Goal: Communication & Community: Answer question/provide support

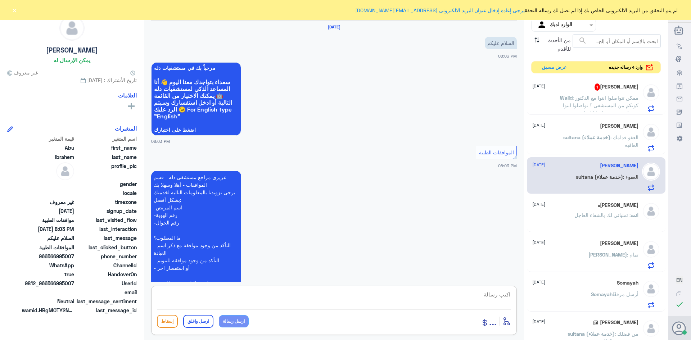
scroll to position [404, 0]
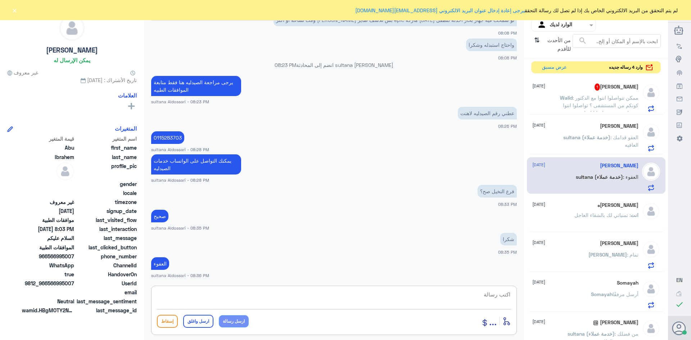
click at [569, 99] on p "Walid : ممكن تتواصلوا انتوا مع الدكتور كونكم من المستشفى ؟ تواصلوا انتوا معه اس…" at bounding box center [597, 103] width 81 height 18
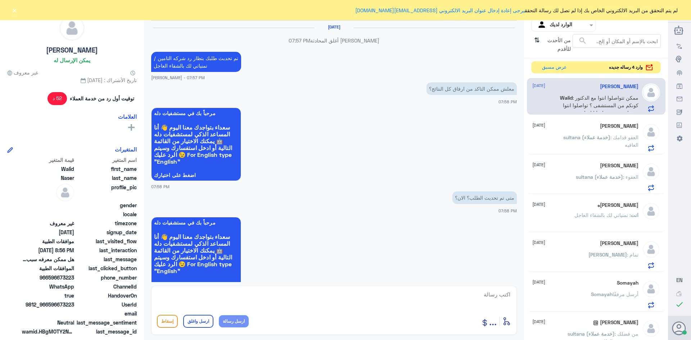
scroll to position [560, 0]
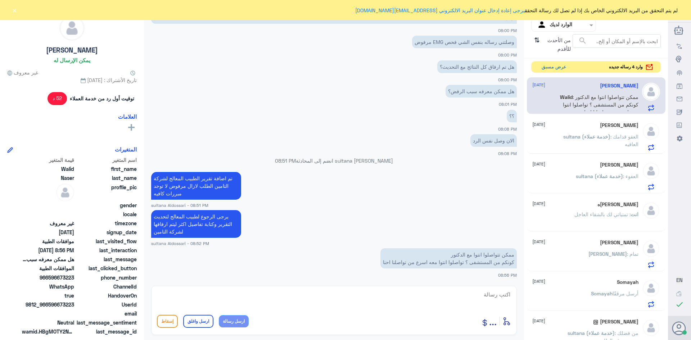
click at [544, 64] on button "عرض مسبق" at bounding box center [554, 67] width 30 height 11
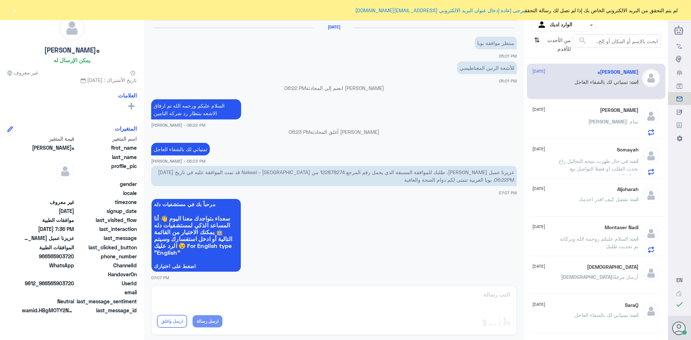
scroll to position [474, 0]
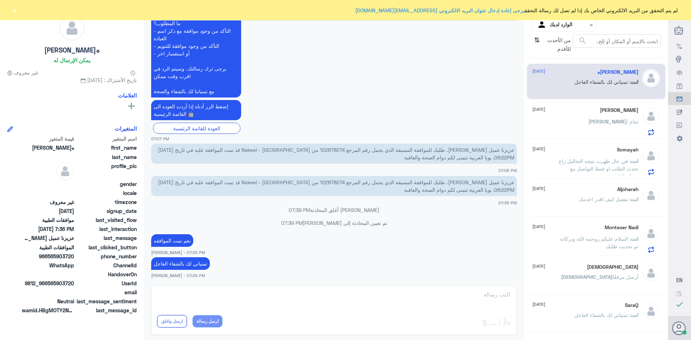
click at [609, 114] on div "[PERSON_NAME] [DATE] [PERSON_NAME] : تمام" at bounding box center [585, 121] width 106 height 28
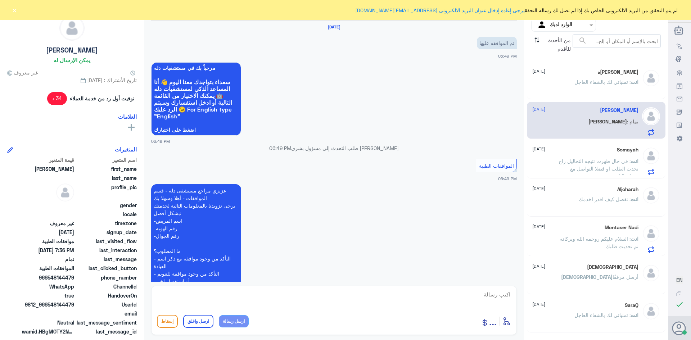
scroll to position [435, 0]
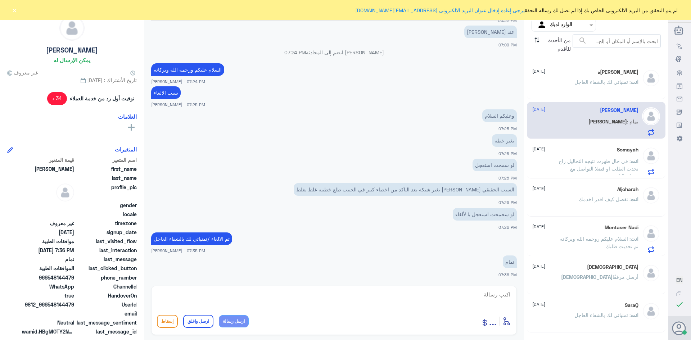
click at [607, 155] on div "Somayah [DATE] انت : في حال ظهرت نتيجه التحاليل راح نحدث الطلب او فضلا التواصل …" at bounding box center [585, 161] width 106 height 28
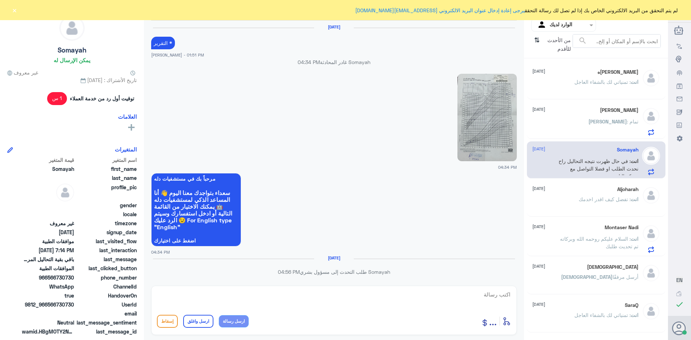
scroll to position [521, 0]
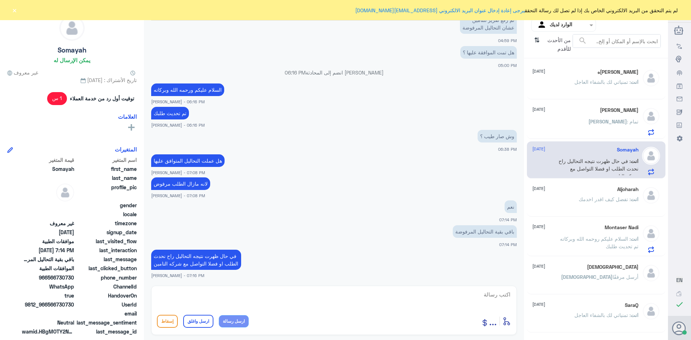
click at [581, 201] on span ": تفضل كيف اقدر اخدمك" at bounding box center [605, 199] width 52 height 6
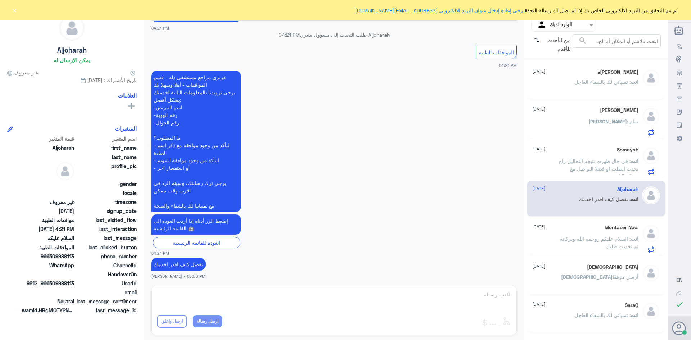
scroll to position [114, 0]
click at [491, 293] on div "[PERSON_NAME] تحويل المحادثة [DATE] السلام عليكم 04:21 PM مرحباً بك في مستشفيات…" at bounding box center [334, 171] width 380 height 342
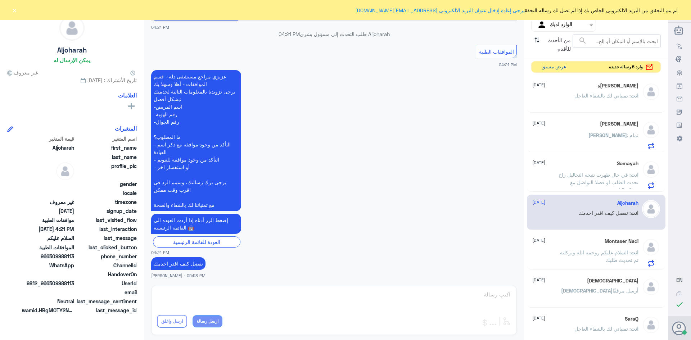
click at [551, 64] on button "عرض مسبق" at bounding box center [554, 67] width 30 height 11
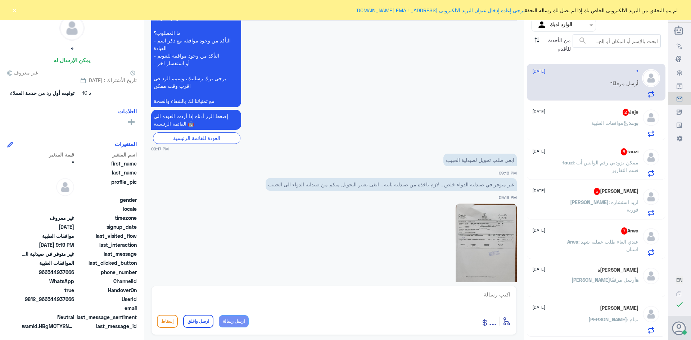
scroll to position [737, 0]
click at [482, 246] on img at bounding box center [486, 246] width 61 height 87
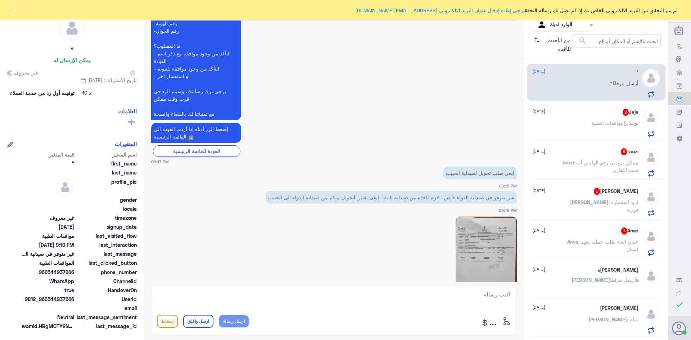
scroll to position [758, 0]
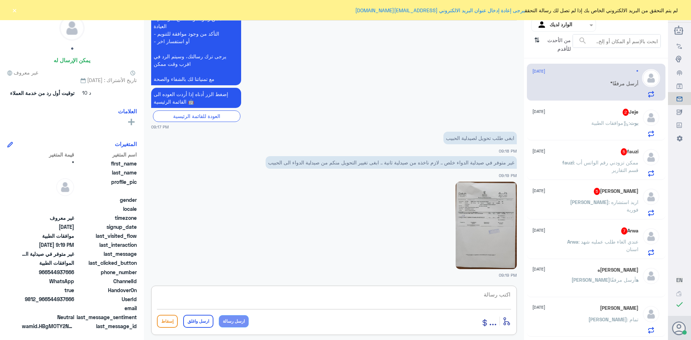
click at [492, 295] on textarea at bounding box center [334, 299] width 354 height 18
type textarea "فضلا التواصل مع شركه التامين لتحويل على صيدليه اخرى"
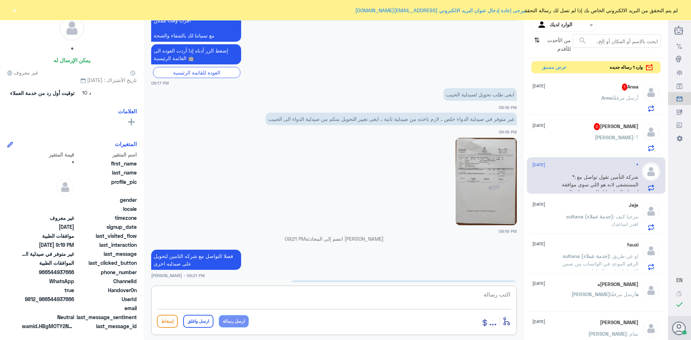
scroll to position [812, 0]
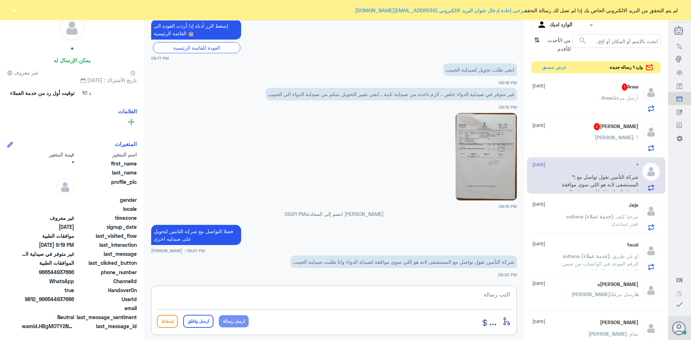
click at [500, 296] on textarea at bounding box center [334, 299] width 354 height 18
type textarea "تم تحديث الطلب والتوضيح لشركه التامين"
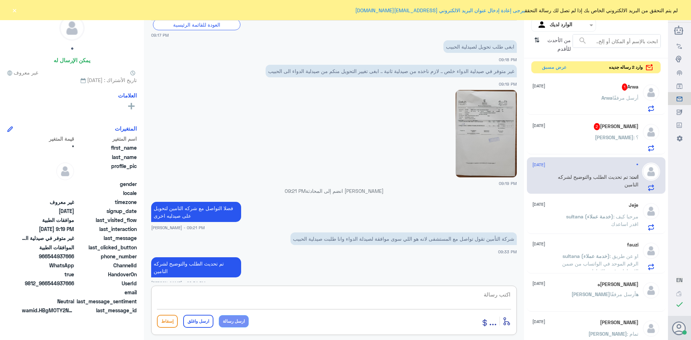
click at [478, 295] on textarea at bounding box center [334, 299] width 354 height 18
paste textarea "تمنياتي لك بالشفاء العاجل"
type textarea "تمنياتي لك بالشفاء العاجل"
click at [199, 319] on button "ارسل واغلق" at bounding box center [198, 321] width 30 height 13
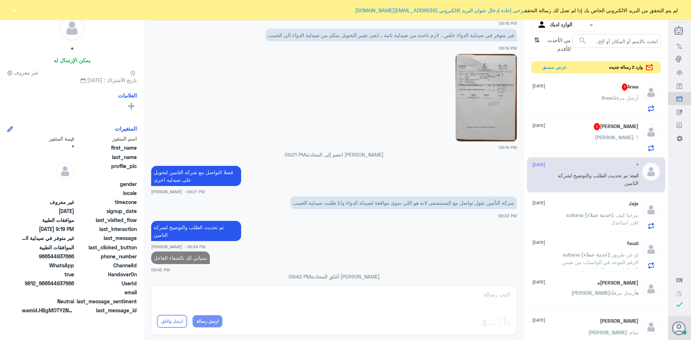
click at [586, 128] on div "[PERSON_NAME] 2 [DATE]" at bounding box center [585, 126] width 106 height 7
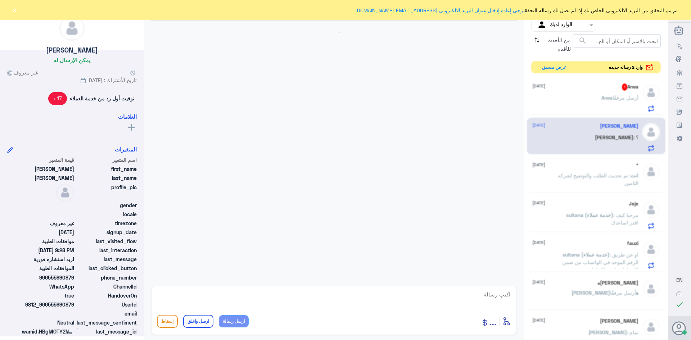
scroll to position [417, 0]
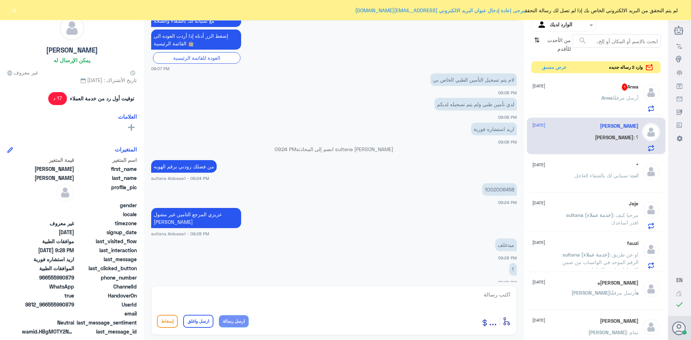
click at [595, 92] on div "Arwa 1 [DATE] [PERSON_NAME] أرسل مرفقًا" at bounding box center [585, 97] width 106 height 28
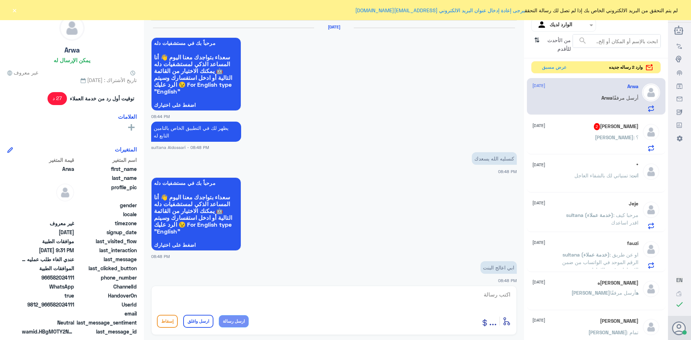
scroll to position [736, 0]
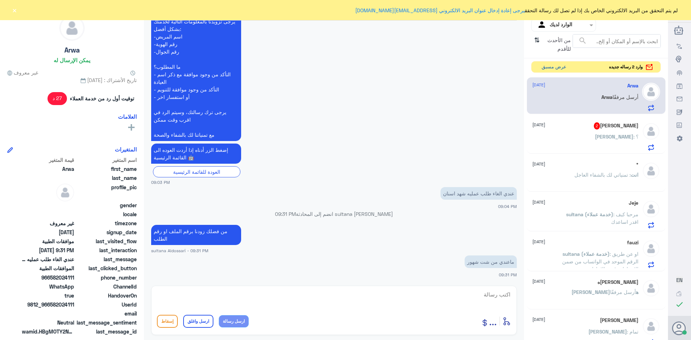
click at [552, 65] on button "عرض مسبق" at bounding box center [554, 67] width 30 height 11
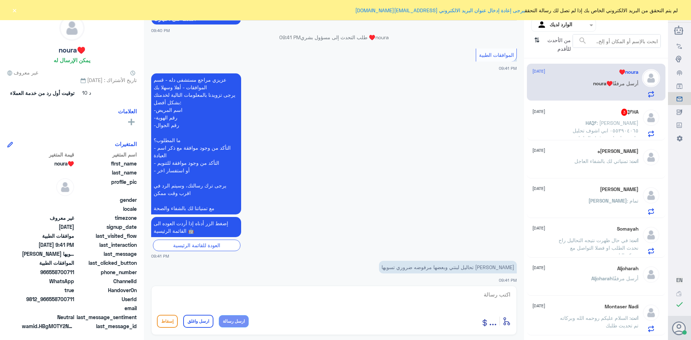
scroll to position [1502, 0]
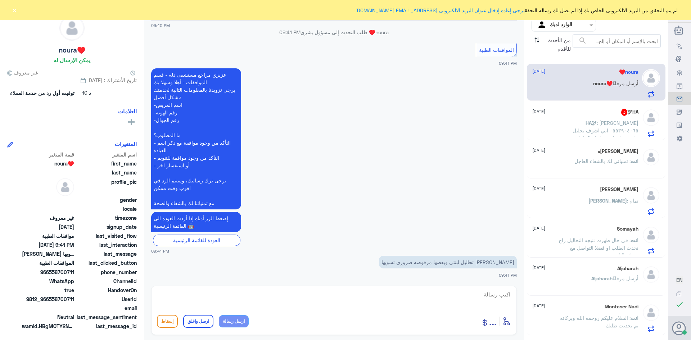
click at [507, 295] on textarea at bounding box center [334, 299] width 354 height 18
type textarea "تفضل زودني برقم الهويه او الملف الطبي"
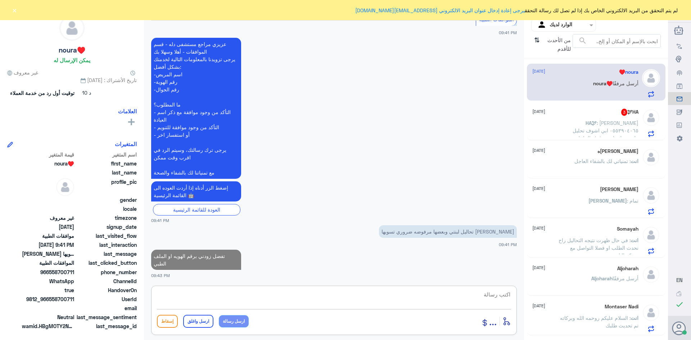
drag, startPoint x: 590, startPoint y: 129, endPoint x: 576, endPoint y: 127, distance: 14.1
click at [590, 129] on span ": [PERSON_NAME] ٠٥٥٣٩٠٤٠٦٥ ابي اشوف تحليل الحامل nipt هل يشمله تاميني" at bounding box center [605, 130] width 66 height 21
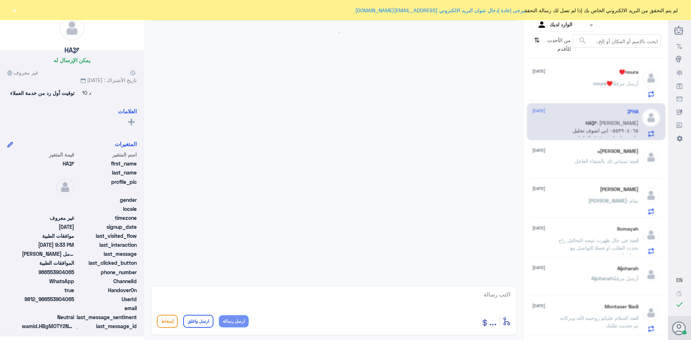
scroll to position [652, 0]
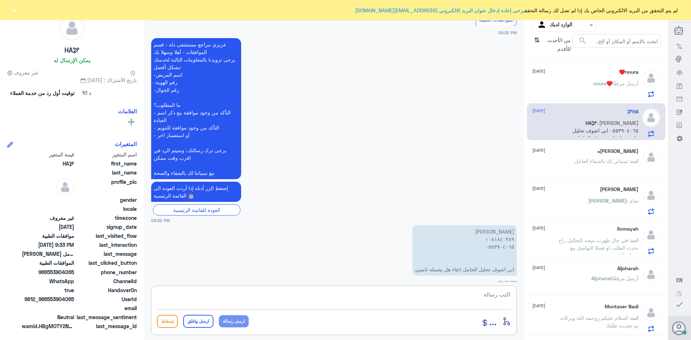
click at [495, 297] on textarea at bounding box center [334, 299] width 354 height 18
type textarea "ه"
type textarea "التحليل غير مغطى"
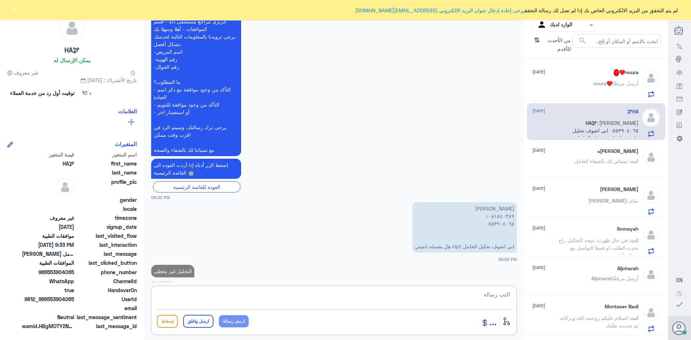
click at [606, 78] on div "noura♥️ 1 [DATE] noura♥️ أرسل مرفقًا" at bounding box center [585, 83] width 106 height 28
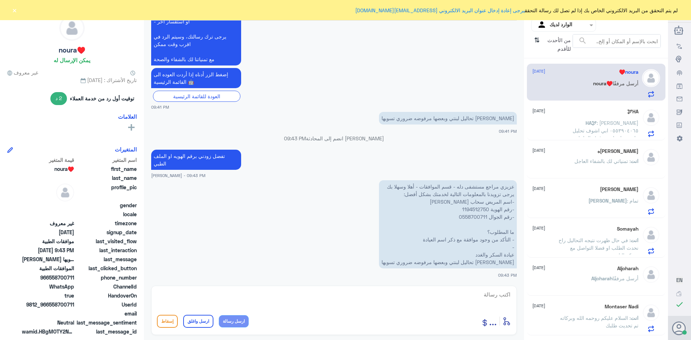
scroll to position [532, 0]
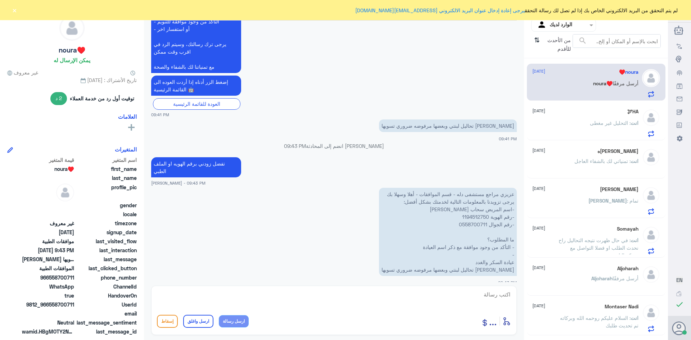
click at [470, 212] on p "عزيزي مراجع مستشفى دله - قسم الموافقات - أهلا وسهلا بك يرجى تزويدنا بالمعلومات …" at bounding box center [448, 232] width 138 height 88
copy p "1194512750"
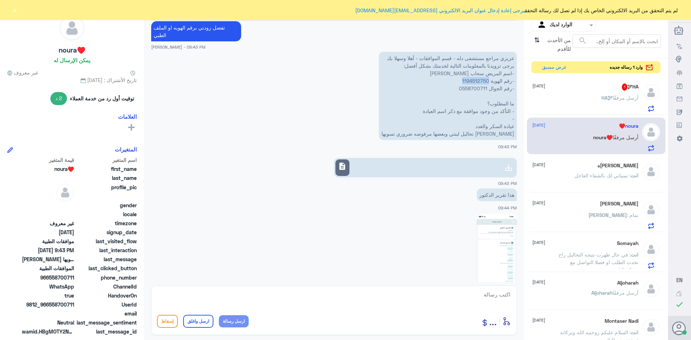
scroll to position [657, 0]
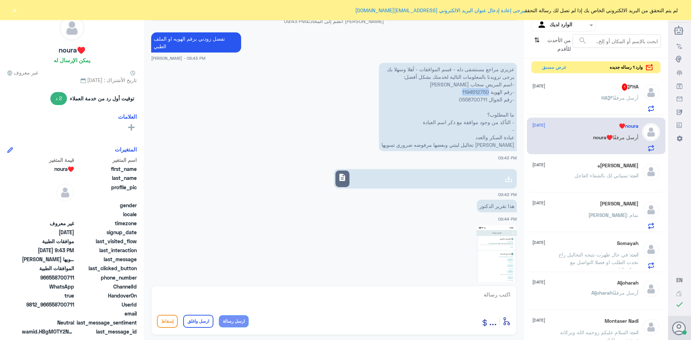
click at [497, 248] on img at bounding box center [496, 268] width 40 height 87
click at [356, 172] on link "description" at bounding box center [425, 178] width 183 height 19
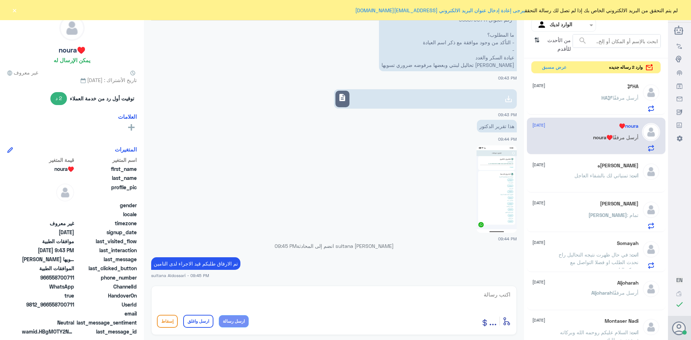
click at [570, 98] on div "HA🕊 أرسل مرفقًا" at bounding box center [585, 104] width 106 height 16
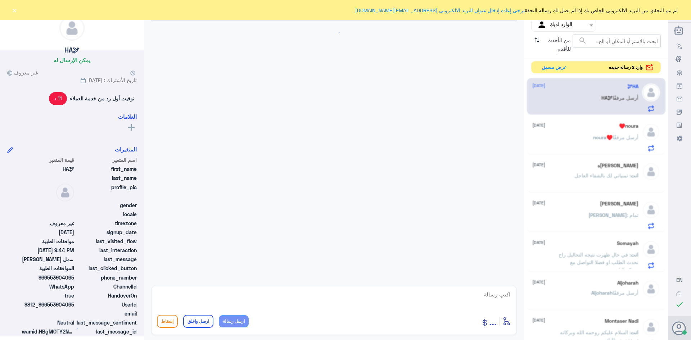
scroll to position [469, 0]
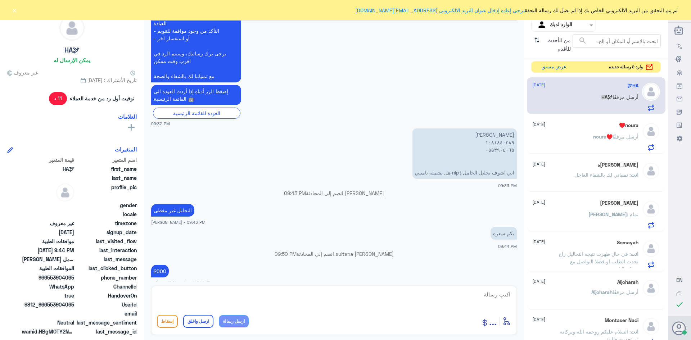
click at [546, 65] on button "عرض مسبق" at bounding box center [554, 67] width 30 height 11
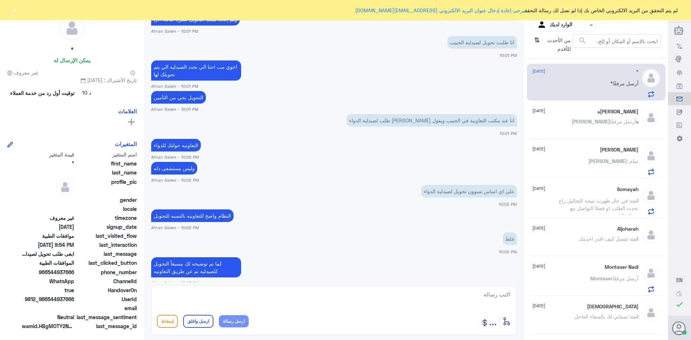
scroll to position [2159, 0]
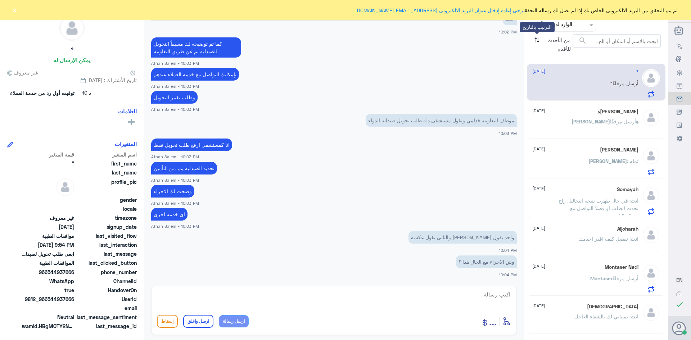
click at [536, 41] on icon "⇅" at bounding box center [537, 43] width 6 height 18
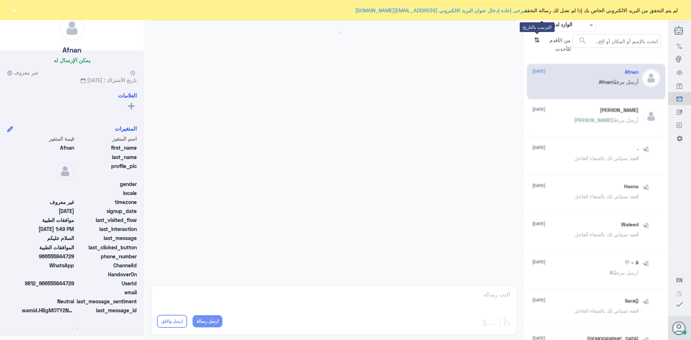
scroll to position [122, 0]
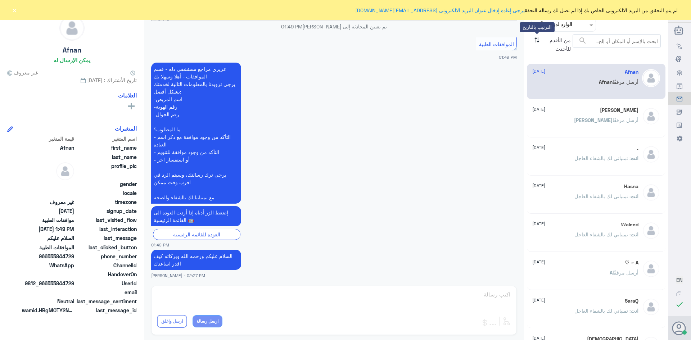
click at [536, 41] on icon "⇅" at bounding box center [537, 43] width 6 height 18
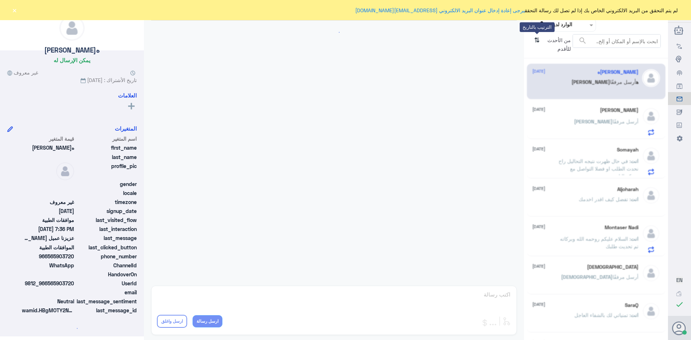
scroll to position [474, 0]
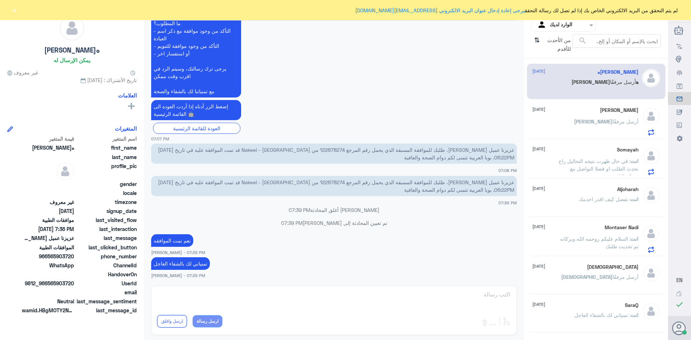
click at [558, 237] on p "انت : السلام عليكم روحمه الله وبركاته تم تحديث طلبك" at bounding box center [597, 244] width 81 height 18
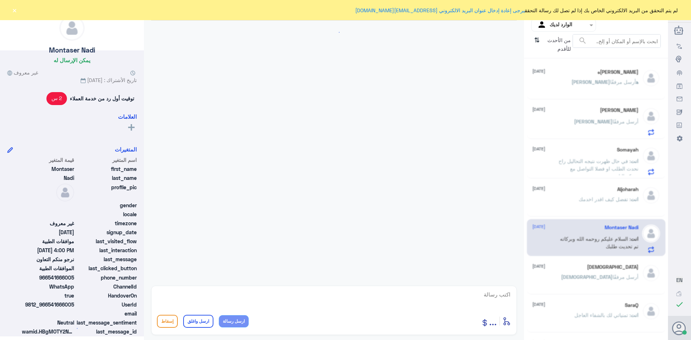
scroll to position [440, 0]
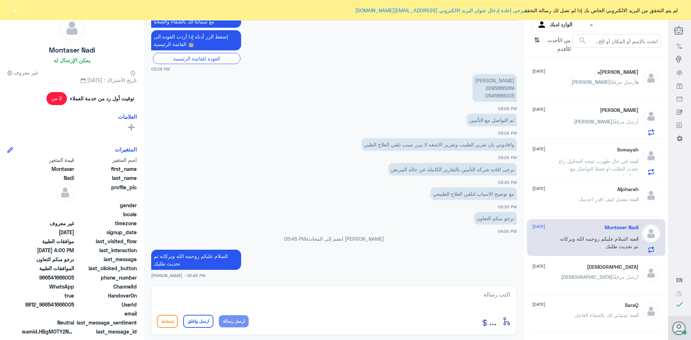
click at [584, 196] on span ": تفضل كيف اقدر اخدمك" at bounding box center [605, 199] width 52 height 6
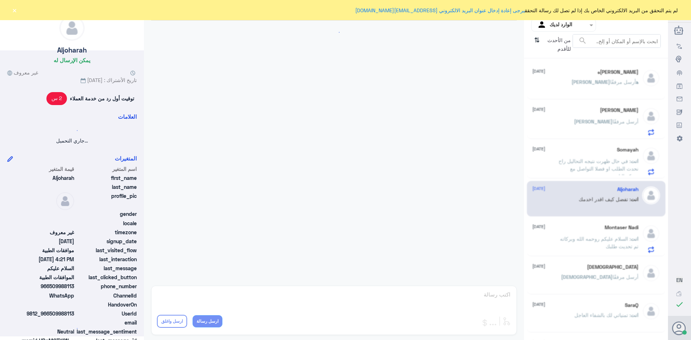
click at [14, 11] on button "×" at bounding box center [14, 9] width 7 height 7
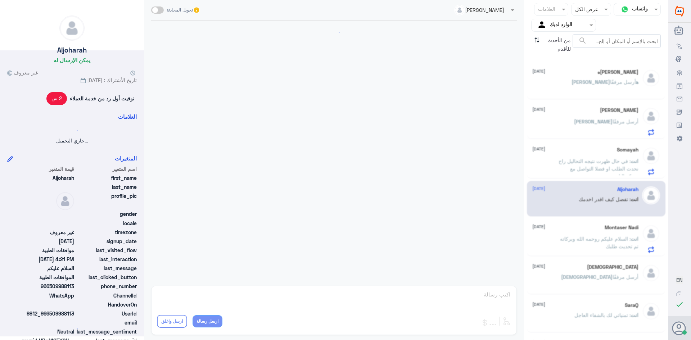
scroll to position [114, 0]
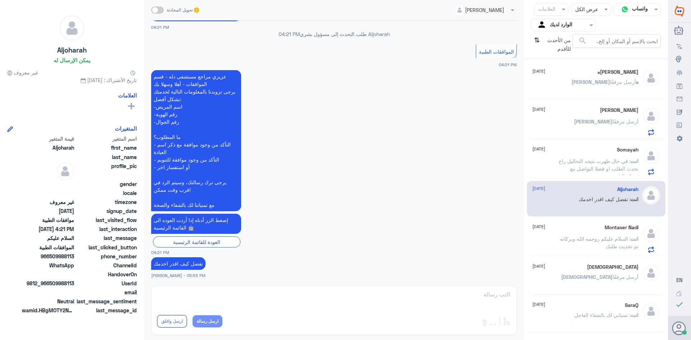
click at [588, 82] on div "[PERSON_NAME]ه أرسل مرفقًا" at bounding box center [585, 88] width 106 height 16
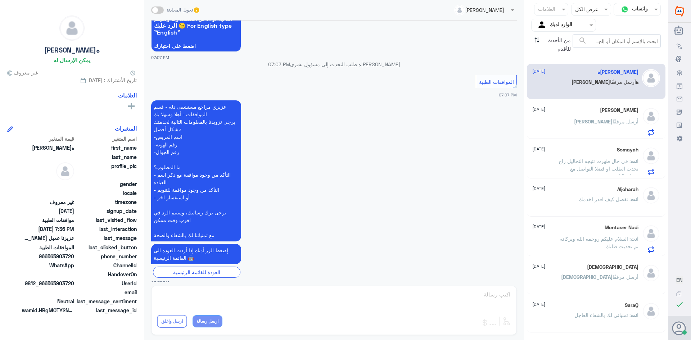
scroll to position [474, 0]
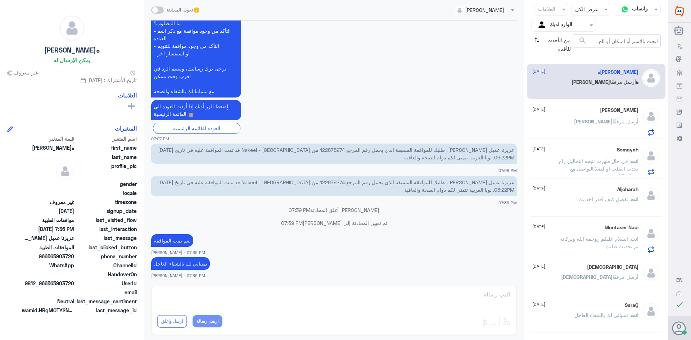
click at [593, 115] on div "[PERSON_NAME] [DATE] [PERSON_NAME] أرسل مرفقًا" at bounding box center [585, 121] width 106 height 28
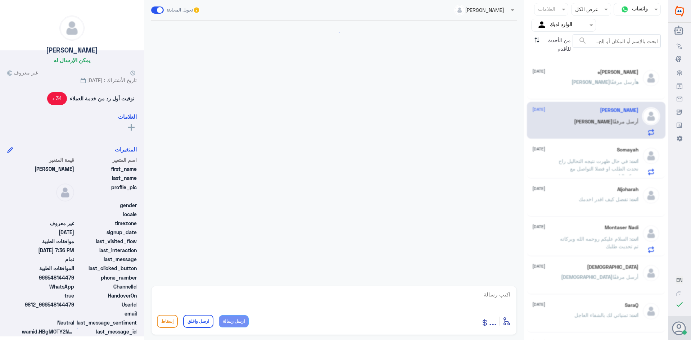
scroll to position [435, 0]
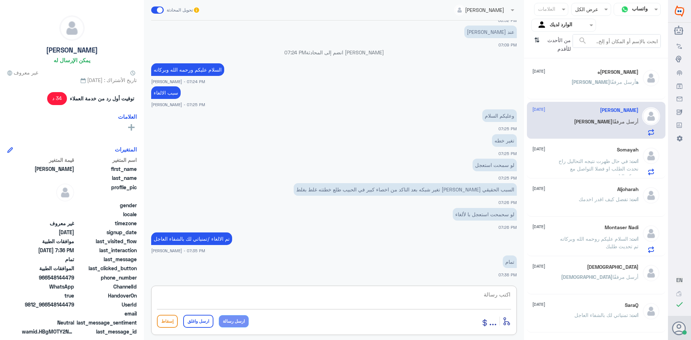
click at [472, 293] on textarea at bounding box center [334, 299] width 354 height 18
paste textarea "تمنياتي لك بالشفاء العاجل"
type textarea "تمنياتي لك بالشفاء العاجل"
click at [192, 323] on button "ارسل واغلق" at bounding box center [198, 321] width 30 height 13
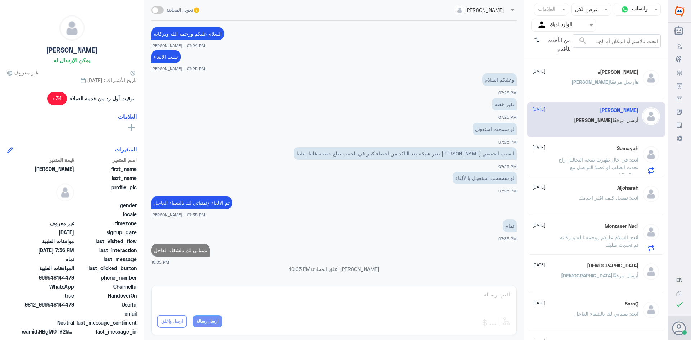
click at [587, 151] on div "Somayah [DATE] انت : في حال ظهرت نتيجه التحاليل راح نحدث الطلب او فضلا التواصل …" at bounding box center [585, 159] width 106 height 28
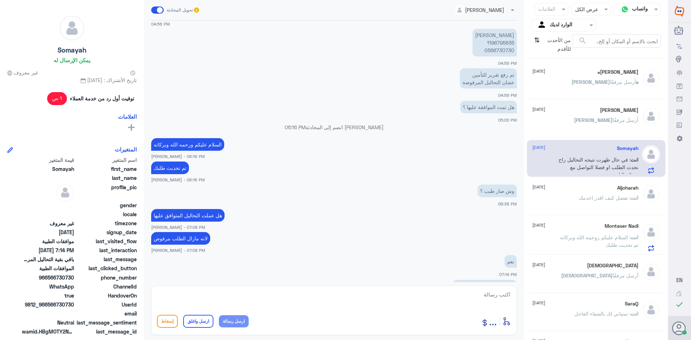
scroll to position [341, 0]
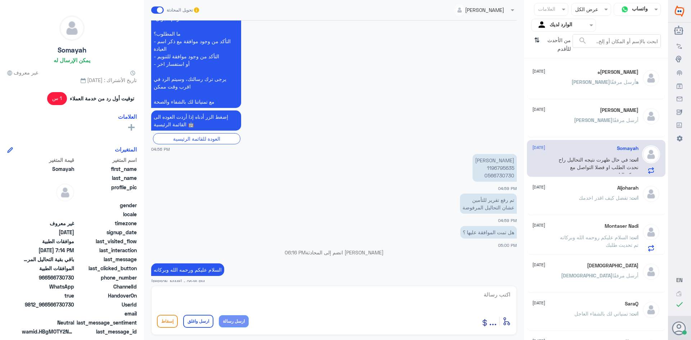
click at [494, 168] on p "[PERSON_NAME] 1196795635 0566730730" at bounding box center [494, 168] width 44 height 28
copy p "1196795635"
click at [612, 70] on div "[PERSON_NAME]ه [DATE]" at bounding box center [585, 72] width 106 height 6
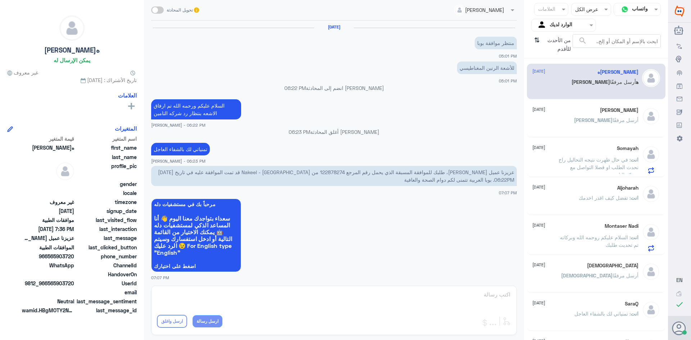
scroll to position [474, 0]
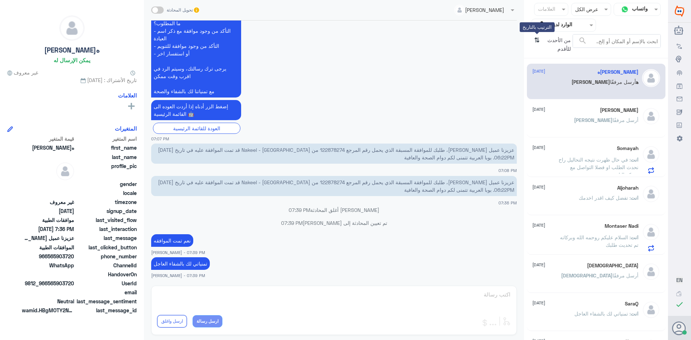
click at [538, 39] on icon "⇅" at bounding box center [537, 43] width 6 height 18
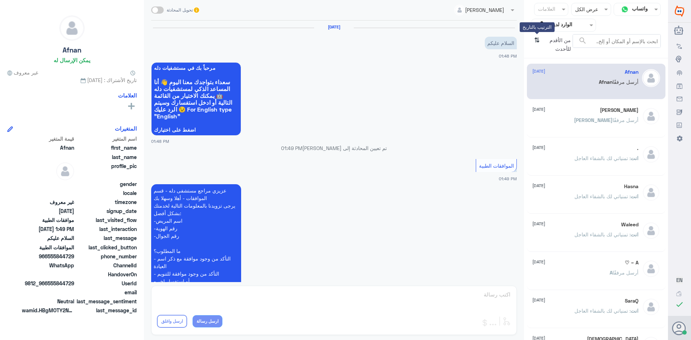
scroll to position [122, 0]
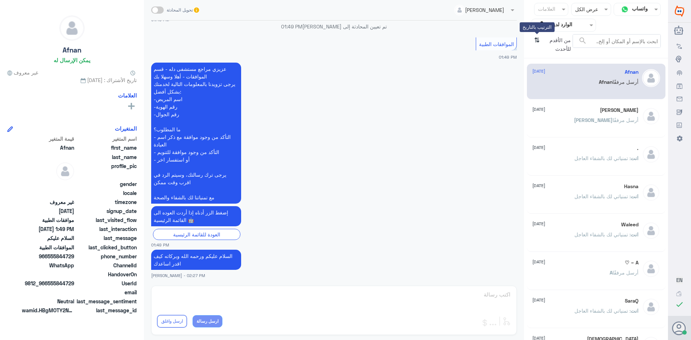
click at [538, 39] on icon "⇅" at bounding box center [537, 43] width 6 height 18
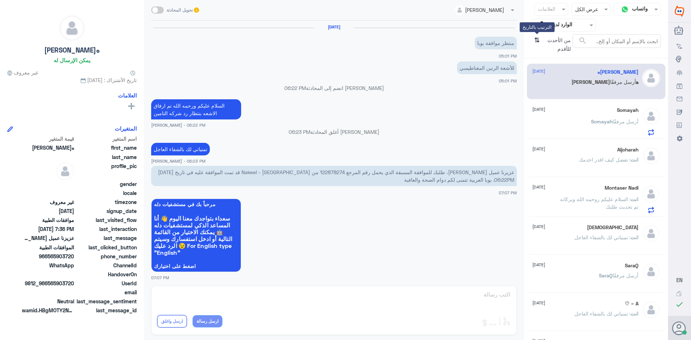
scroll to position [474, 0]
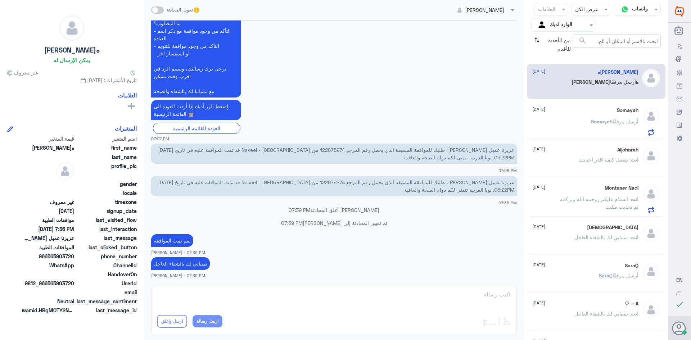
click at [557, 30] on div "الوارد لديك" at bounding box center [553, 25] width 37 height 11
click at [552, 65] on div "الوارد لديك" at bounding box center [563, 64] width 65 height 17
click at [595, 118] on span "Somayah" at bounding box center [602, 121] width 22 height 6
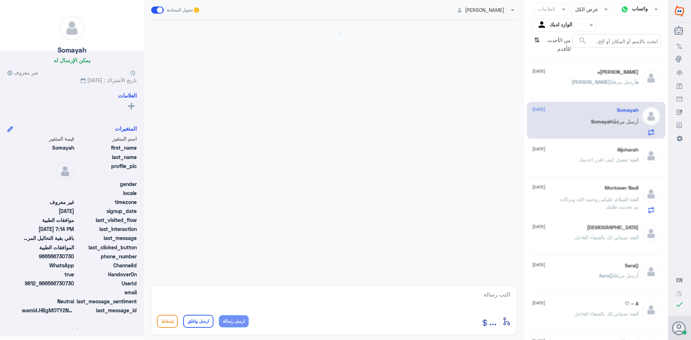
scroll to position [521, 0]
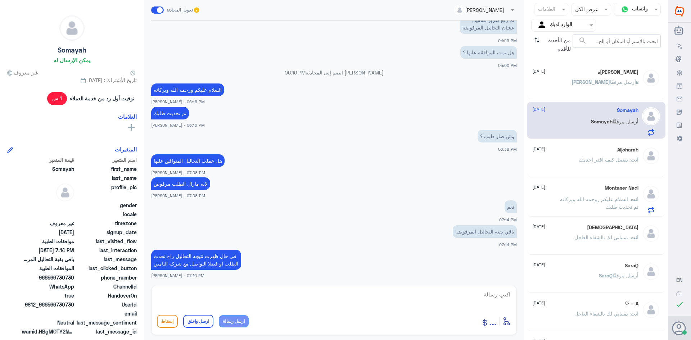
click at [558, 183] on div "Montaser Nadi [DATE] انت : السلام عليكم روحمه الله وبركاته تم تحديث طلبك" at bounding box center [596, 198] width 139 height 37
click at [562, 198] on span ": السلام عليكم روحمه الله وبركاته تم تحديث طلبك" at bounding box center [599, 203] width 78 height 14
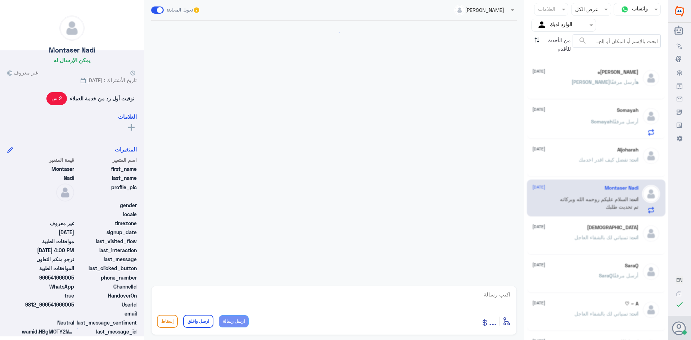
scroll to position [440, 0]
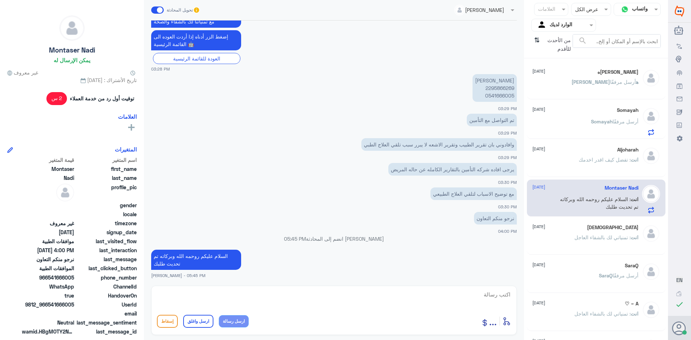
click at [498, 89] on p "[PERSON_NAME] 2295866269 0541666005" at bounding box center [494, 88] width 44 height 28
copy p "2295866269"
click at [611, 115] on div "Somayah [DATE] [PERSON_NAME] أرسل مرفقًا" at bounding box center [585, 121] width 106 height 28
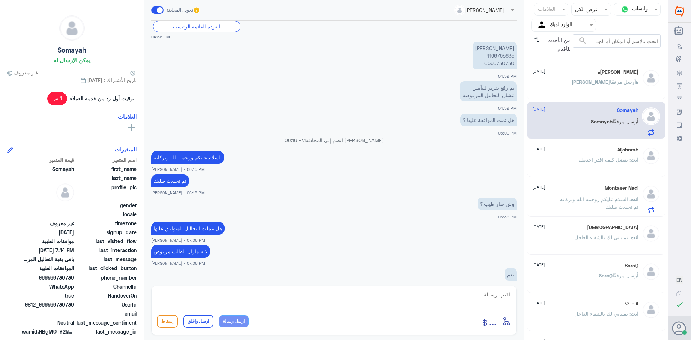
scroll to position [521, 0]
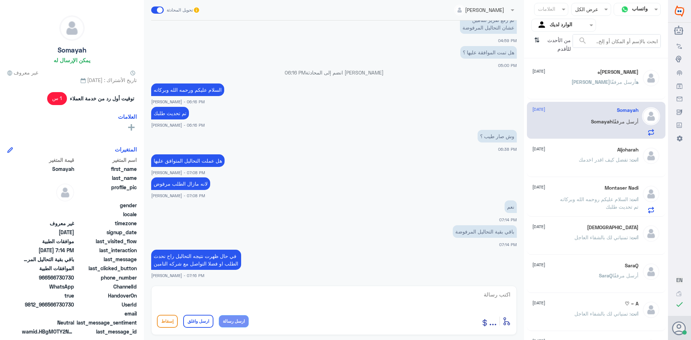
click at [610, 81] on span "أرسل مرفقًا" at bounding box center [623, 82] width 26 height 6
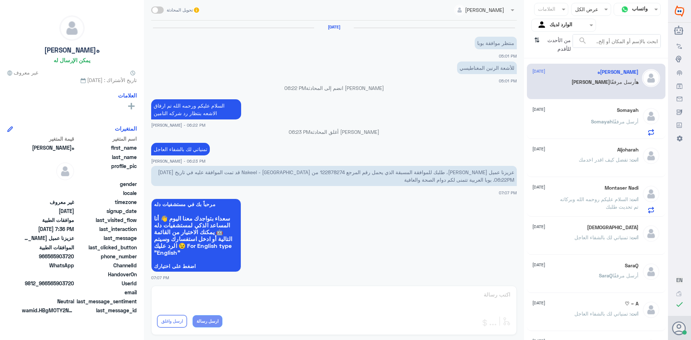
scroll to position [474, 0]
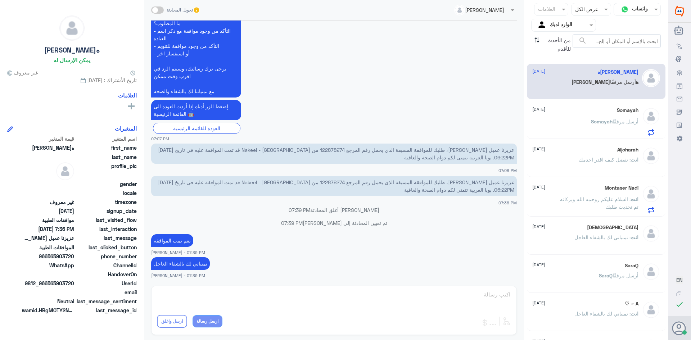
click at [594, 127] on p "[PERSON_NAME] أرسل مرفقًا" at bounding box center [614, 127] width 47 height 18
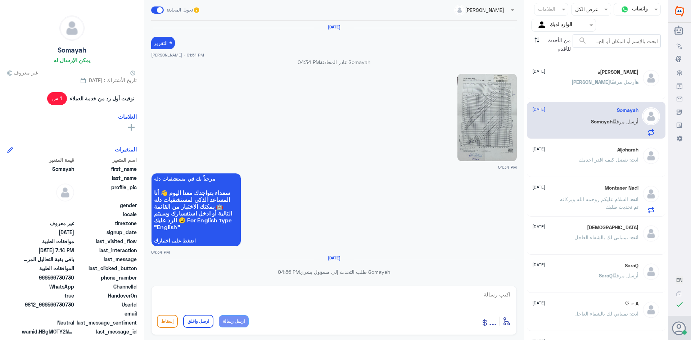
click at [587, 162] on span ": تفضل كيف اقدر اخدمك" at bounding box center [605, 160] width 52 height 6
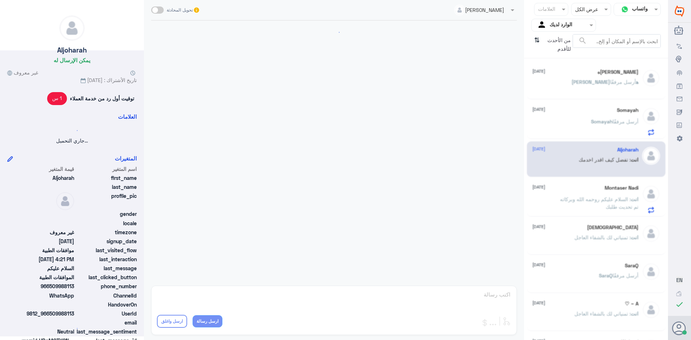
scroll to position [114, 0]
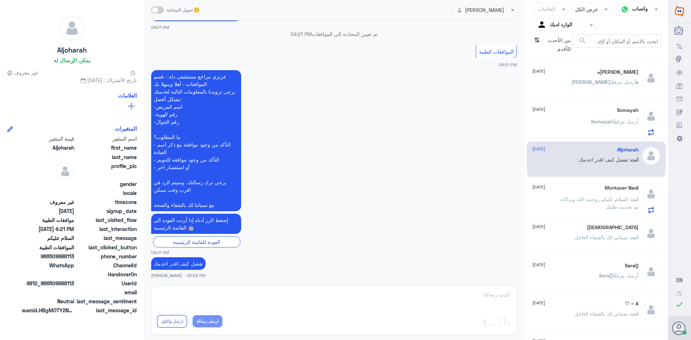
click at [579, 191] on div "Montaser Nadi [DATE]" at bounding box center [585, 188] width 106 height 6
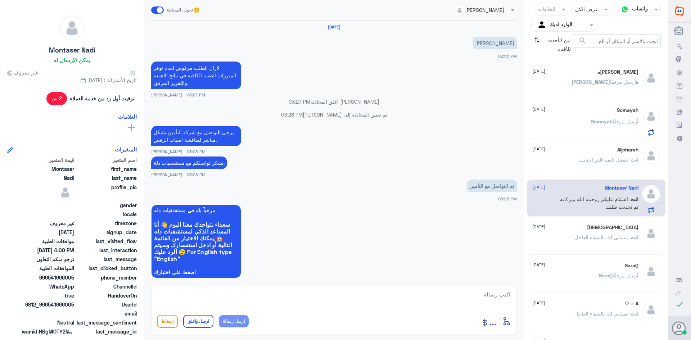
scroll to position [440, 0]
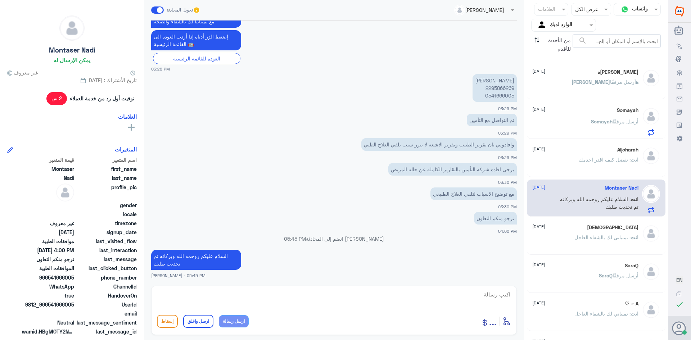
click at [581, 245] on p "انت : تمنياتي لك بالشفاء العاجل" at bounding box center [606, 243] width 64 height 18
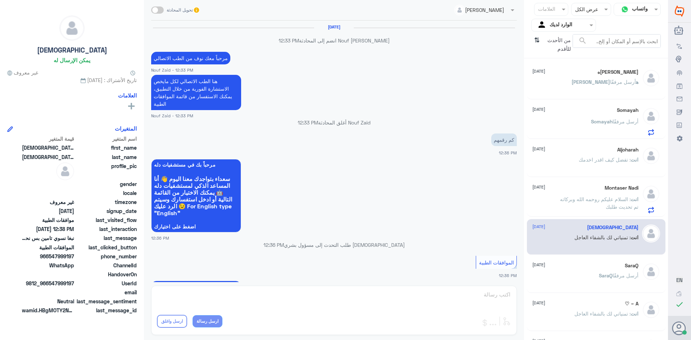
scroll to position [408, 0]
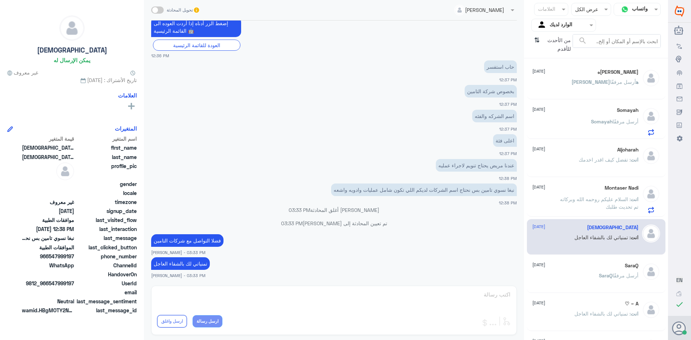
click at [569, 77] on div "[PERSON_NAME]ه [DATE] [PERSON_NAME]ه أرسل مرفقًا" at bounding box center [585, 82] width 106 height 27
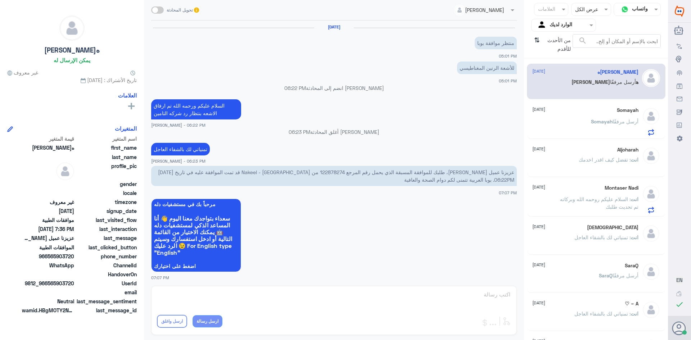
scroll to position [474, 0]
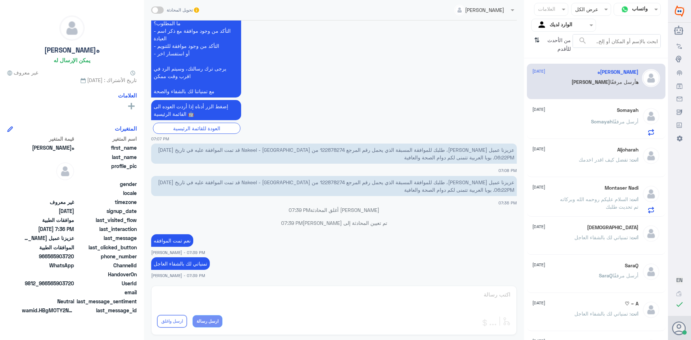
click at [567, 108] on div "Somayah [DATE]" at bounding box center [585, 110] width 106 height 6
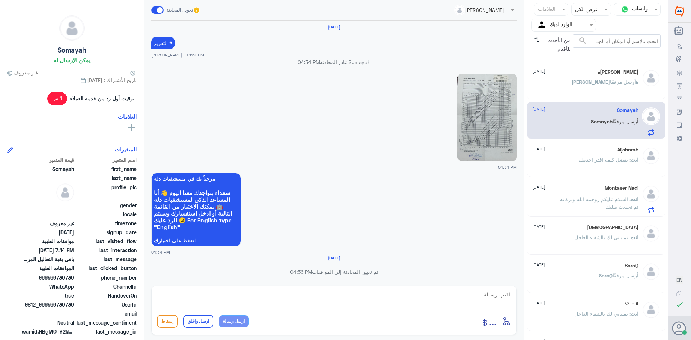
scroll to position [521, 0]
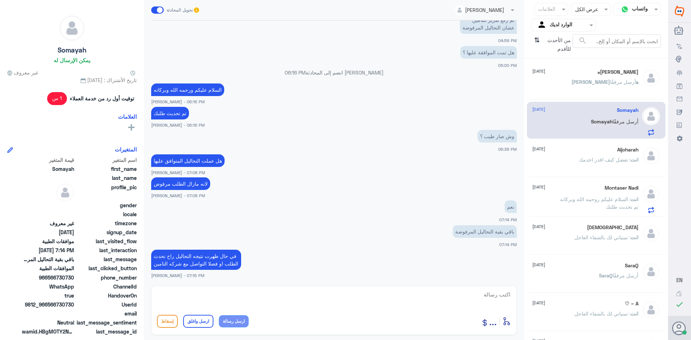
click at [566, 142] on div "Aljoharah [DATE] انت : تفضل كيف اقدر اخدمك" at bounding box center [596, 159] width 139 height 36
click at [566, 151] on div "Aljoharah [DATE]" at bounding box center [585, 150] width 106 height 6
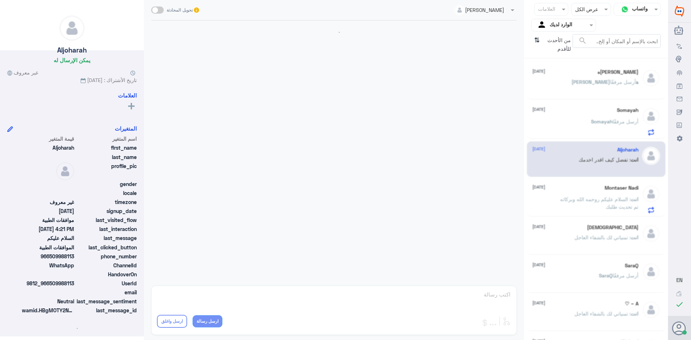
scroll to position [114, 0]
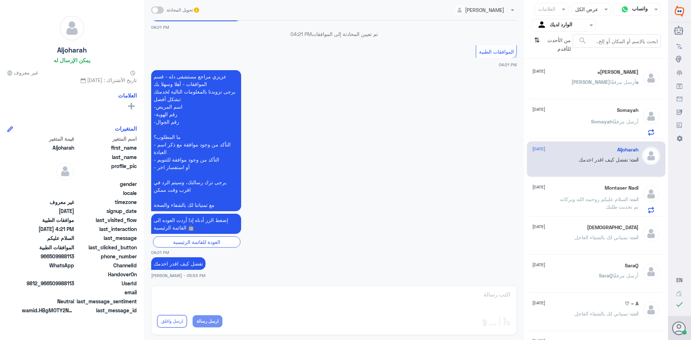
click at [568, 202] on span ": السلام عليكم روحمه الله وبركاته تم تحديث طلبك" at bounding box center [599, 203] width 78 height 14
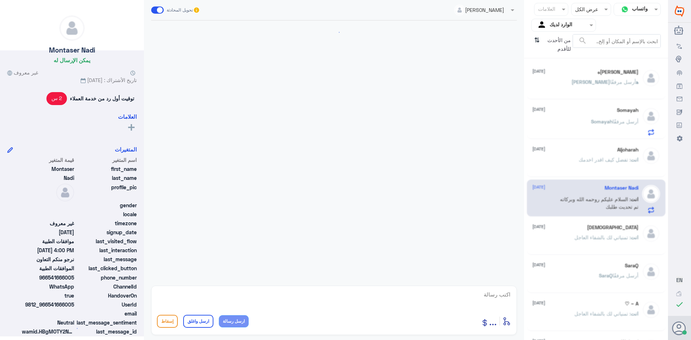
scroll to position [440, 0]
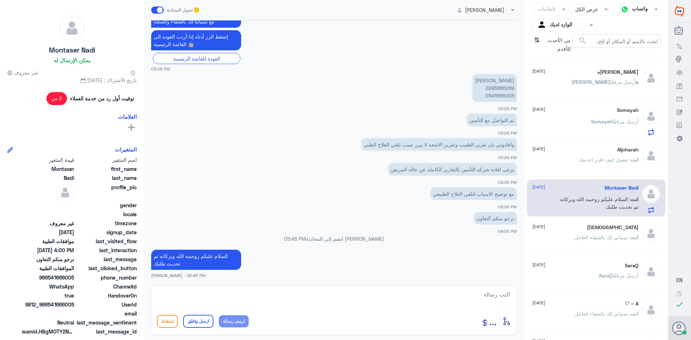
click at [576, 227] on div "[DEMOGRAPHIC_DATA] [DATE]" at bounding box center [585, 228] width 106 height 6
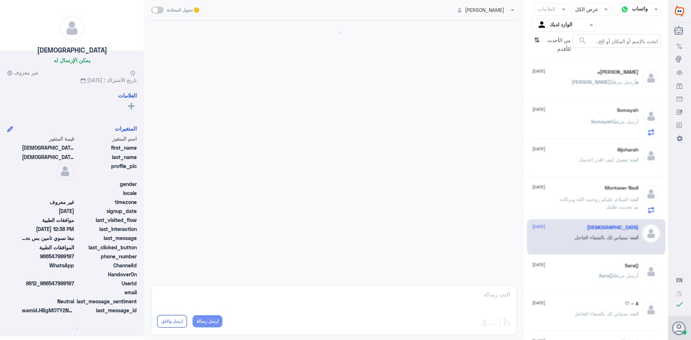
scroll to position [408, 0]
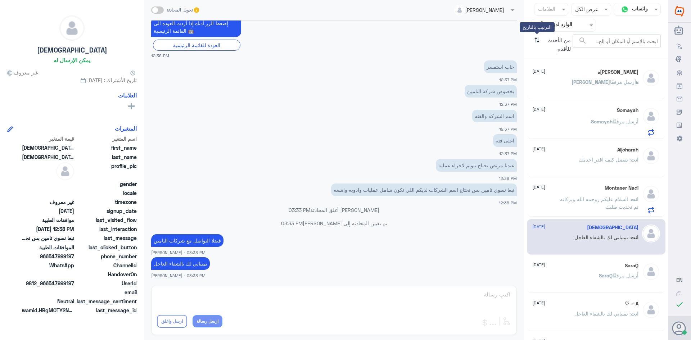
click at [538, 40] on icon "⇅" at bounding box center [537, 43] width 6 height 18
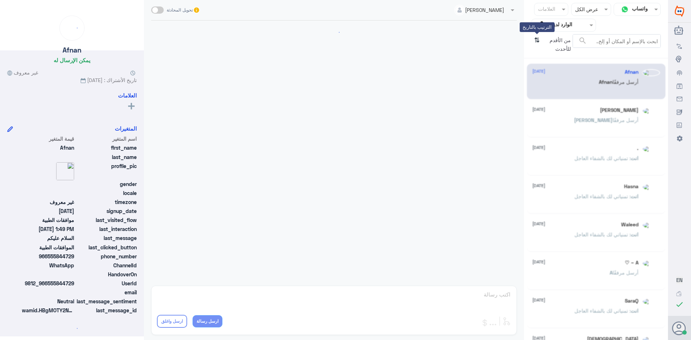
scroll to position [122, 0]
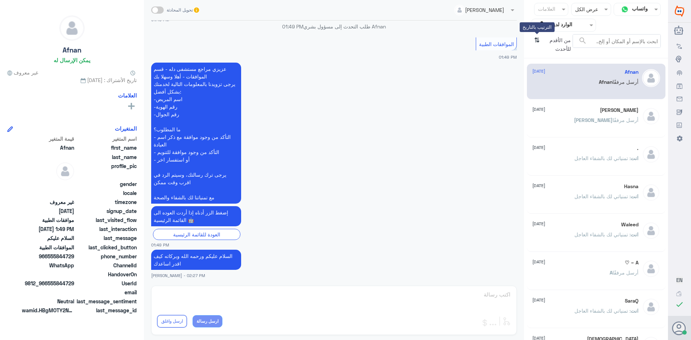
click at [538, 40] on icon "⇅" at bounding box center [537, 43] width 6 height 18
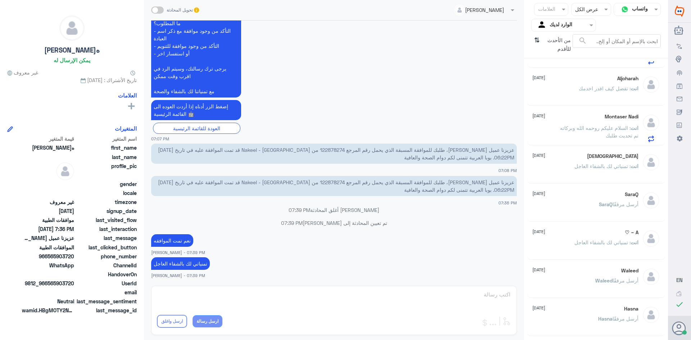
scroll to position [72, 0]
click at [556, 238] on div "A ~ ♡ [DATE] انت : تمنياتي لك بالشفاء العاجل" at bounding box center [585, 242] width 106 height 27
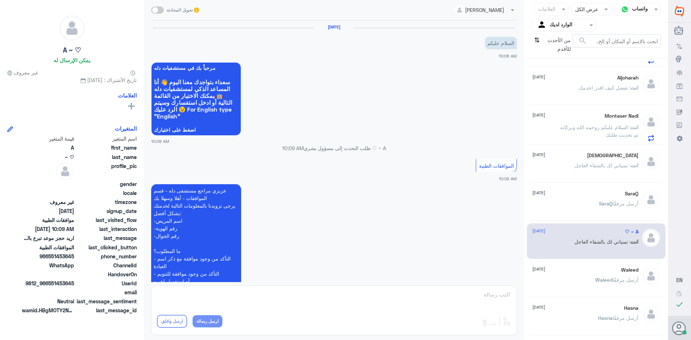
scroll to position [195, 0]
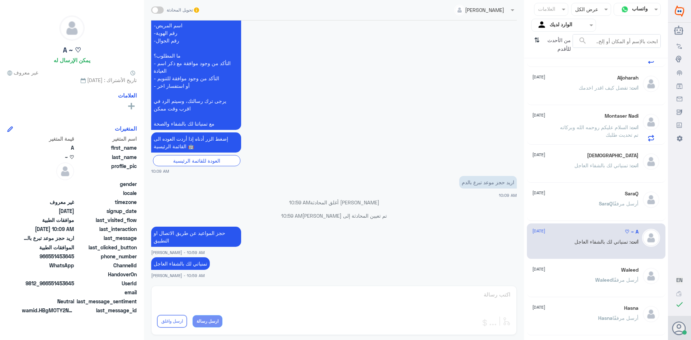
click at [575, 203] on div "[PERSON_NAME] أرسل مرفقًا" at bounding box center [585, 209] width 106 height 16
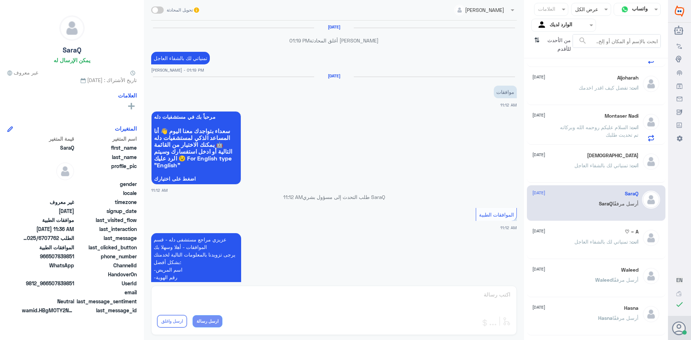
scroll to position [416, 0]
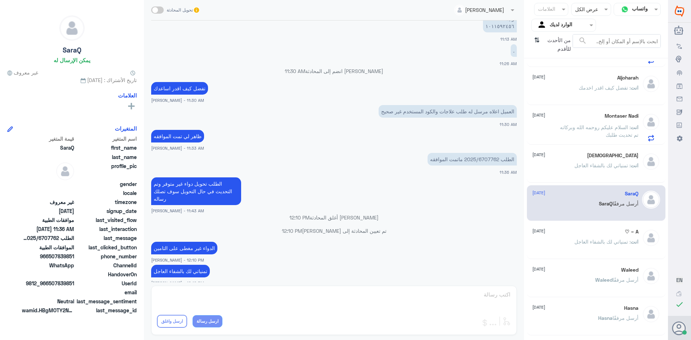
click at [566, 160] on div "[DEMOGRAPHIC_DATA] [DATE] انت : تمنياتي لك بالشفاء العاجل" at bounding box center [585, 166] width 106 height 27
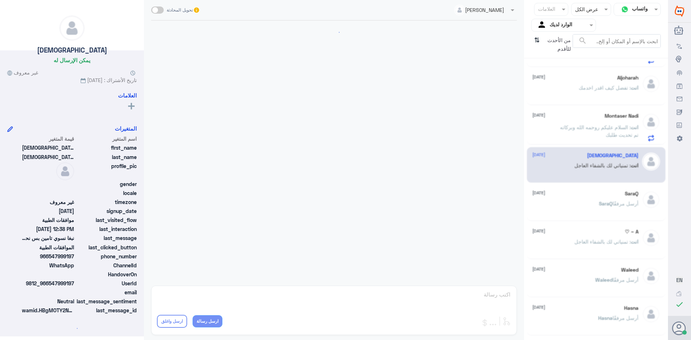
scroll to position [408, 0]
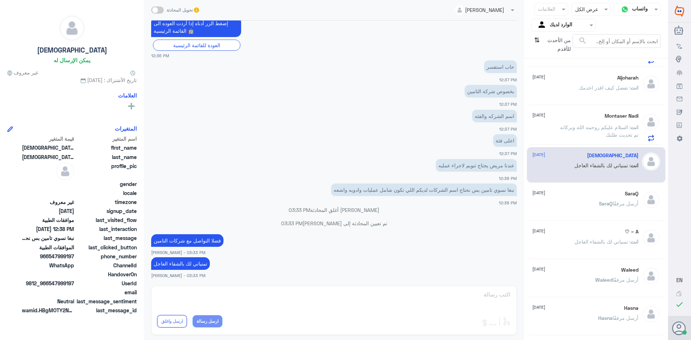
click at [547, 126] on div "انت : السلام عليكم روحمه الله وبركاته تم تحديث طلبك" at bounding box center [585, 133] width 106 height 16
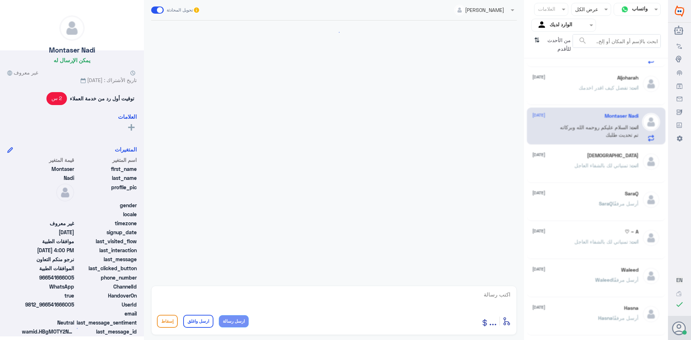
scroll to position [440, 0]
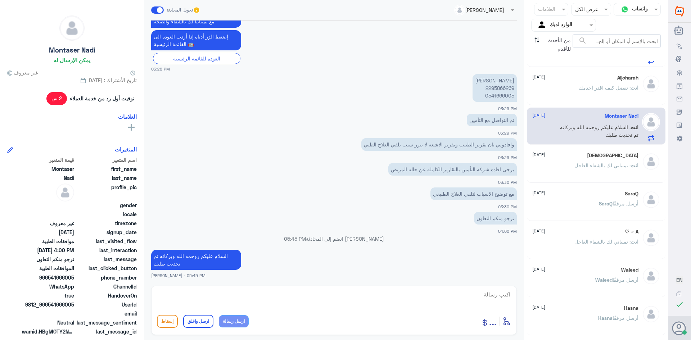
click at [561, 85] on div "Aljoharah [DATE] انت : تفضل كيف اقدر اخدمك" at bounding box center [585, 88] width 106 height 27
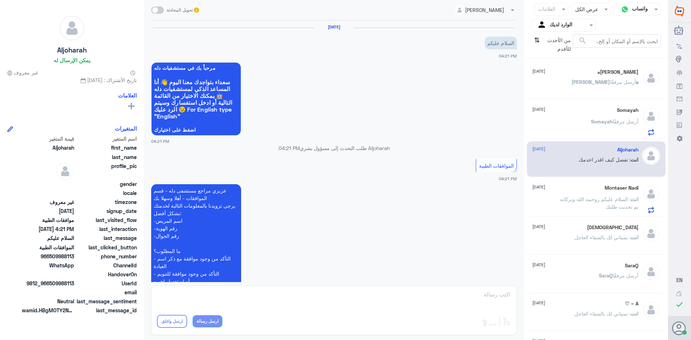
scroll to position [114, 0]
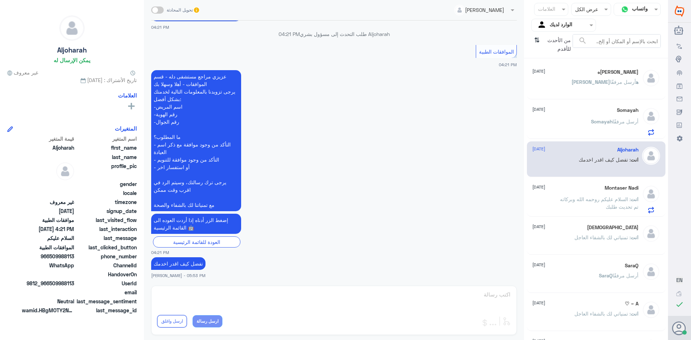
click at [556, 117] on div "Somayah [DATE] [PERSON_NAME] أرسل مرفقًا" at bounding box center [585, 121] width 106 height 28
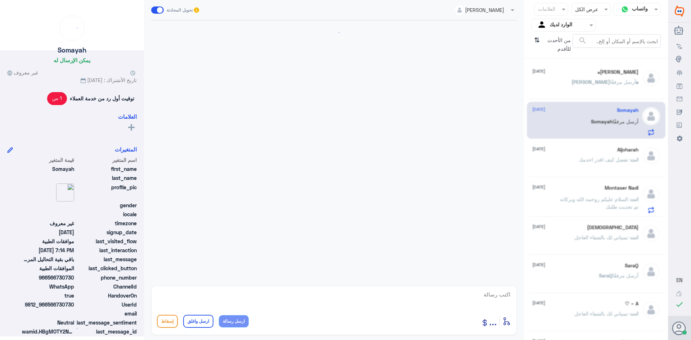
scroll to position [521, 0]
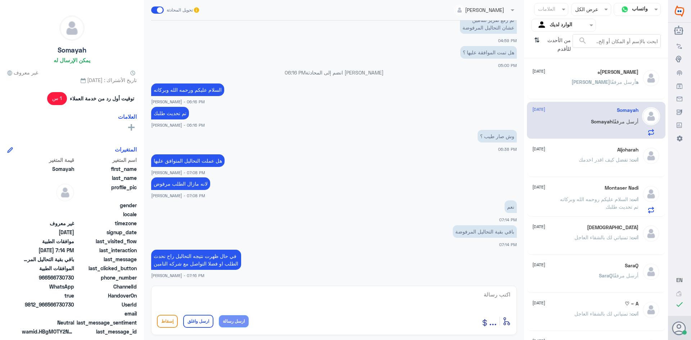
click at [592, 78] on div "[PERSON_NAME]ه [DATE] [PERSON_NAME]ه أرسل مرفقًا" at bounding box center [585, 82] width 106 height 27
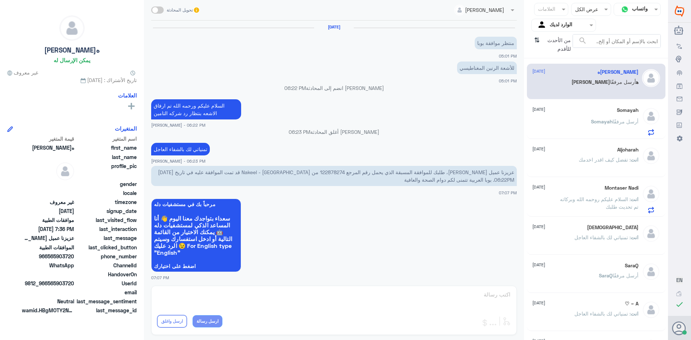
scroll to position [474, 0]
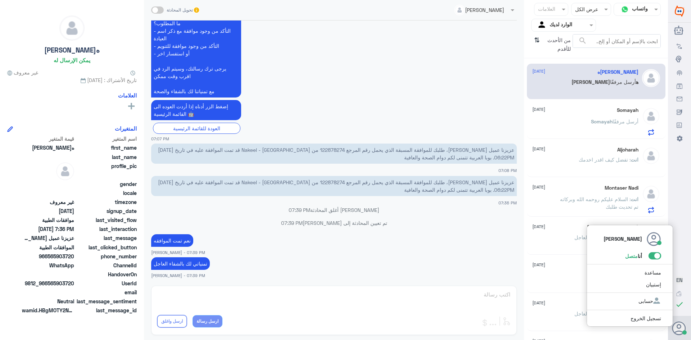
click at [656, 256] on span at bounding box center [654, 255] width 13 height 7
click at [0, 0] on input "checkbox" at bounding box center [0, 0] width 0 height 0
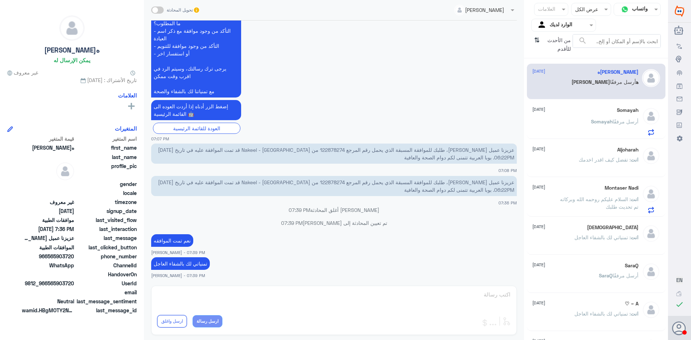
click at [563, 118] on div "Somayah [DATE] [PERSON_NAME] أرسل مرفقًا" at bounding box center [585, 121] width 106 height 28
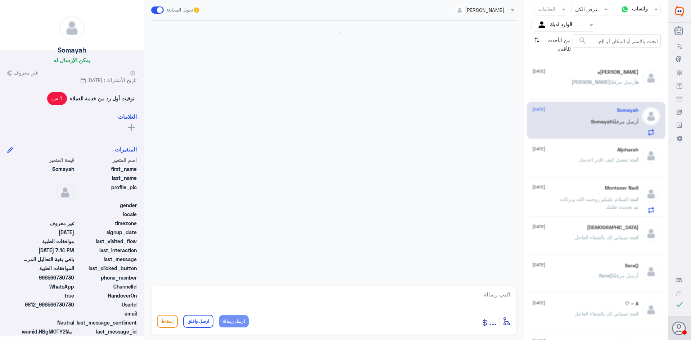
scroll to position [521, 0]
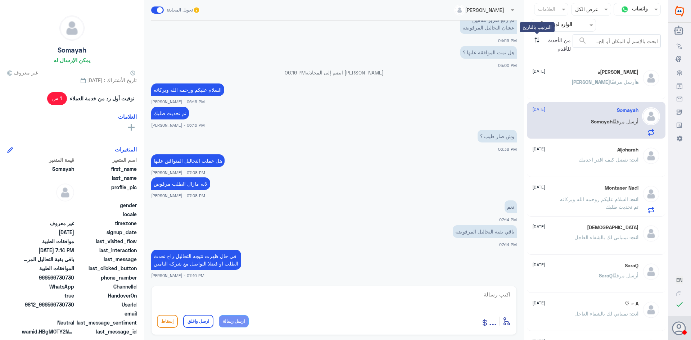
click at [535, 40] on icon "⇅" at bounding box center [537, 43] width 6 height 18
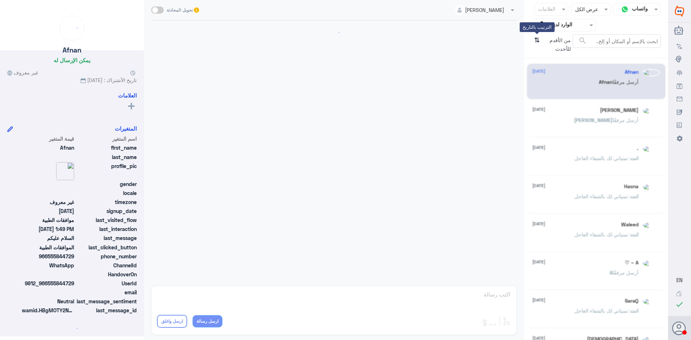
scroll to position [122, 0]
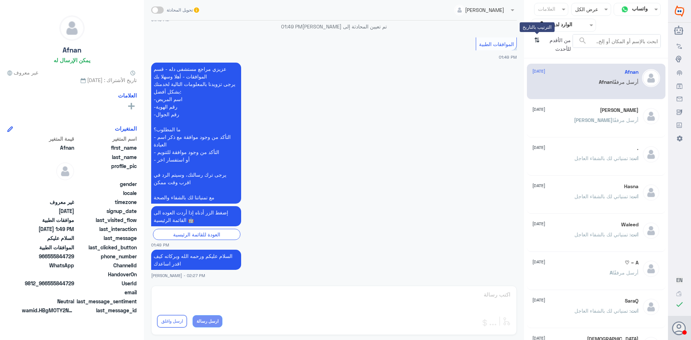
click at [535, 40] on icon "⇅" at bounding box center [537, 43] width 6 height 18
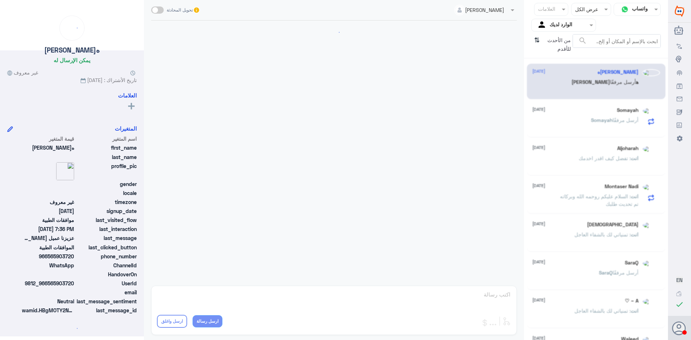
scroll to position [474, 0]
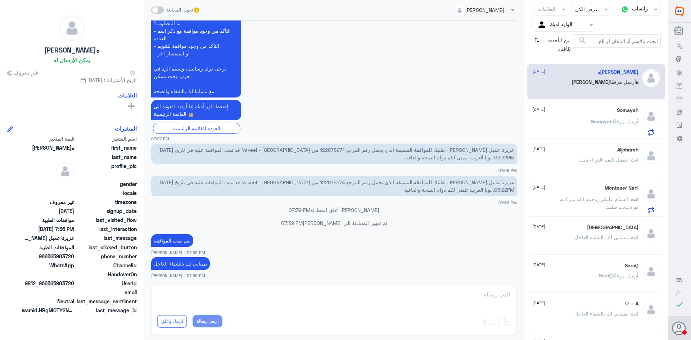
click at [591, 119] on span "Somayah" at bounding box center [602, 121] width 22 height 6
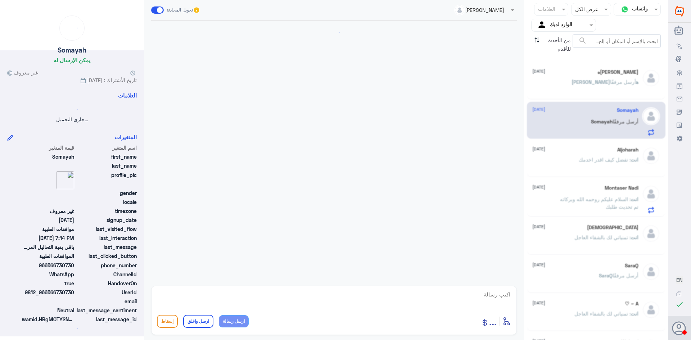
scroll to position [521, 0]
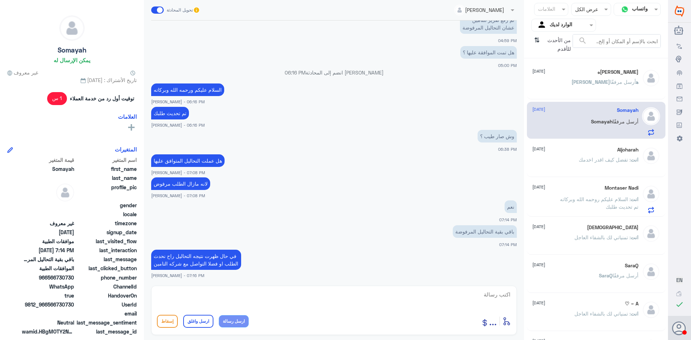
click at [584, 146] on div "Aljoharah [DATE] انت : تفضل كيف اقدر اخدمك" at bounding box center [596, 159] width 139 height 36
drag, startPoint x: 585, startPoint y: 154, endPoint x: 584, endPoint y: 159, distance: 4.8
click at [584, 155] on div "Aljoharah [DATE] انت : تفضل كيف اقدر اخدمك" at bounding box center [585, 160] width 106 height 27
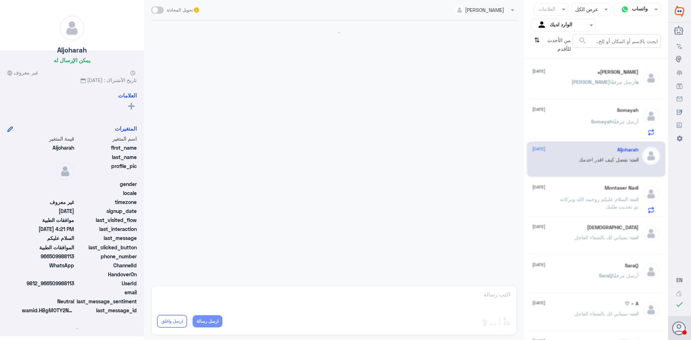
scroll to position [114, 0]
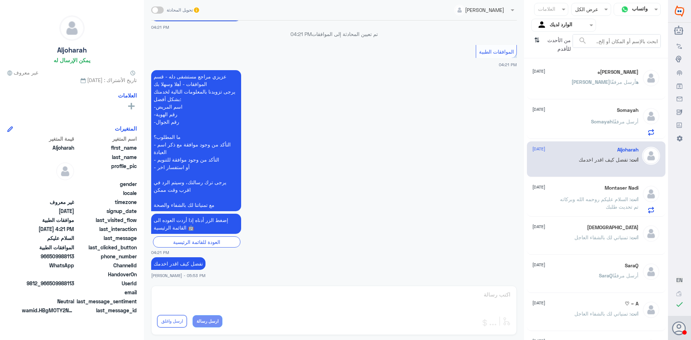
click at [583, 195] on p "انت : السلام عليكم روحمه الله وبركاته تم تحديث طلبك" at bounding box center [597, 204] width 81 height 18
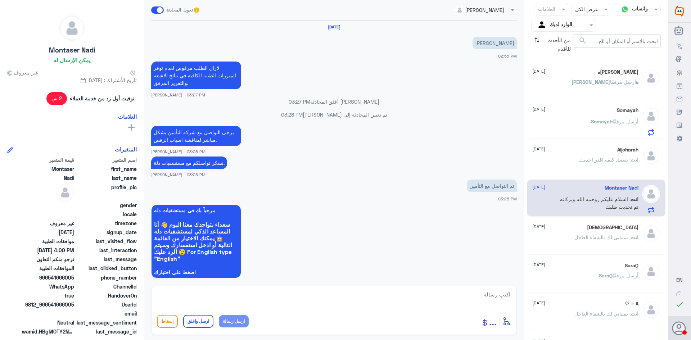
scroll to position [440, 0]
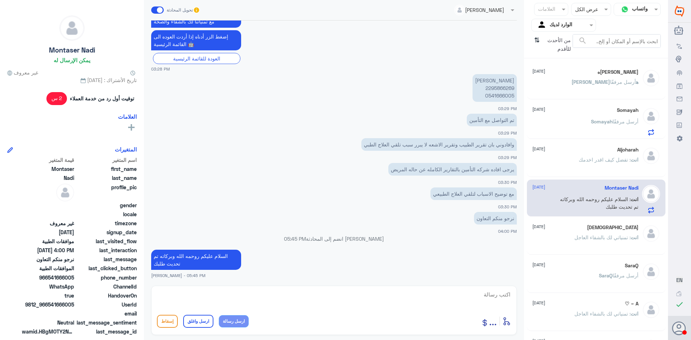
click at [576, 232] on div "[DEMOGRAPHIC_DATA] [DATE] انت : تمنياتي لك بالشفاء العاجل" at bounding box center [585, 238] width 106 height 27
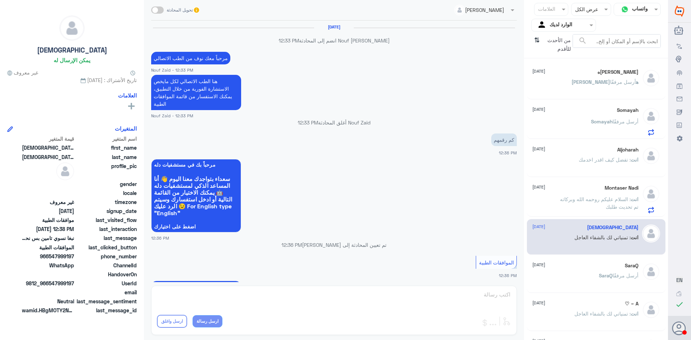
scroll to position [408, 0]
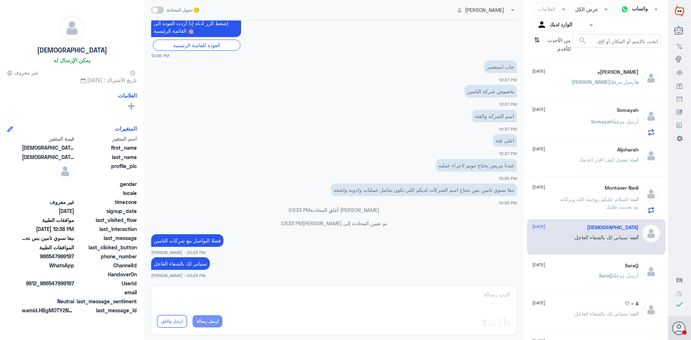
click at [565, 263] on div "SaraQ [DATE]" at bounding box center [585, 266] width 106 height 6
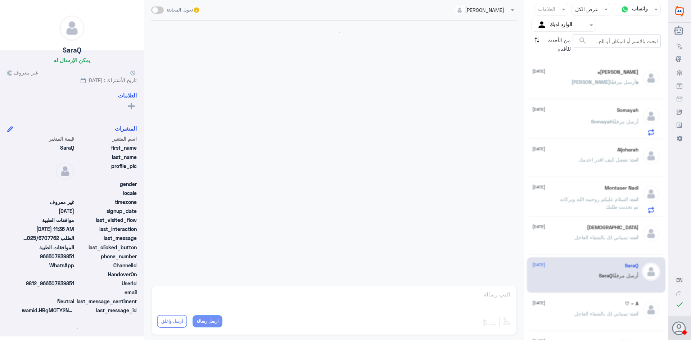
scroll to position [416, 0]
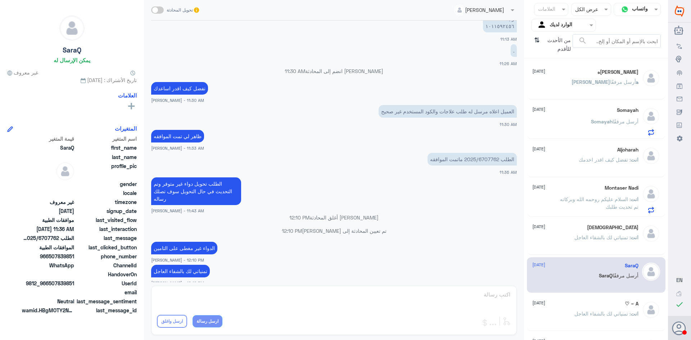
click at [593, 72] on div "[PERSON_NAME]ه [DATE]" at bounding box center [585, 72] width 106 height 6
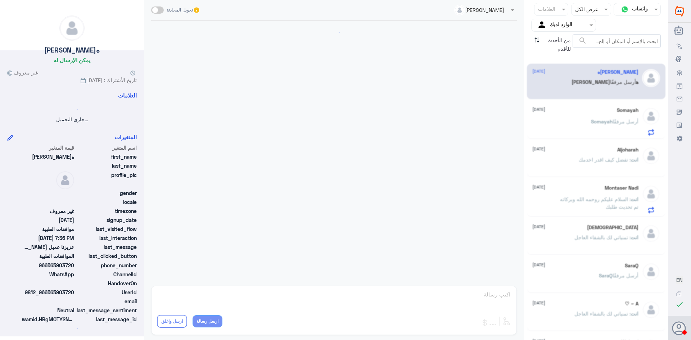
scroll to position [474, 0]
